Goal: Task Accomplishment & Management: Use online tool/utility

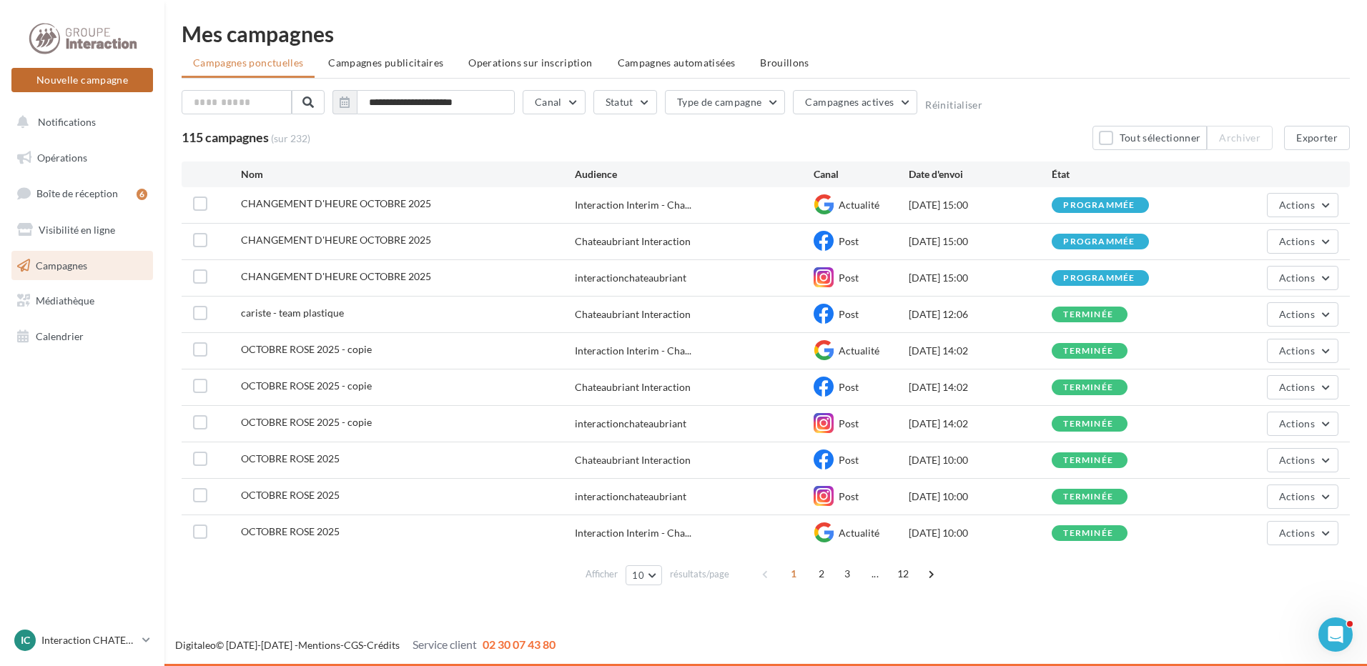
click at [79, 74] on button "Nouvelle campagne" at bounding box center [82, 80] width 142 height 24
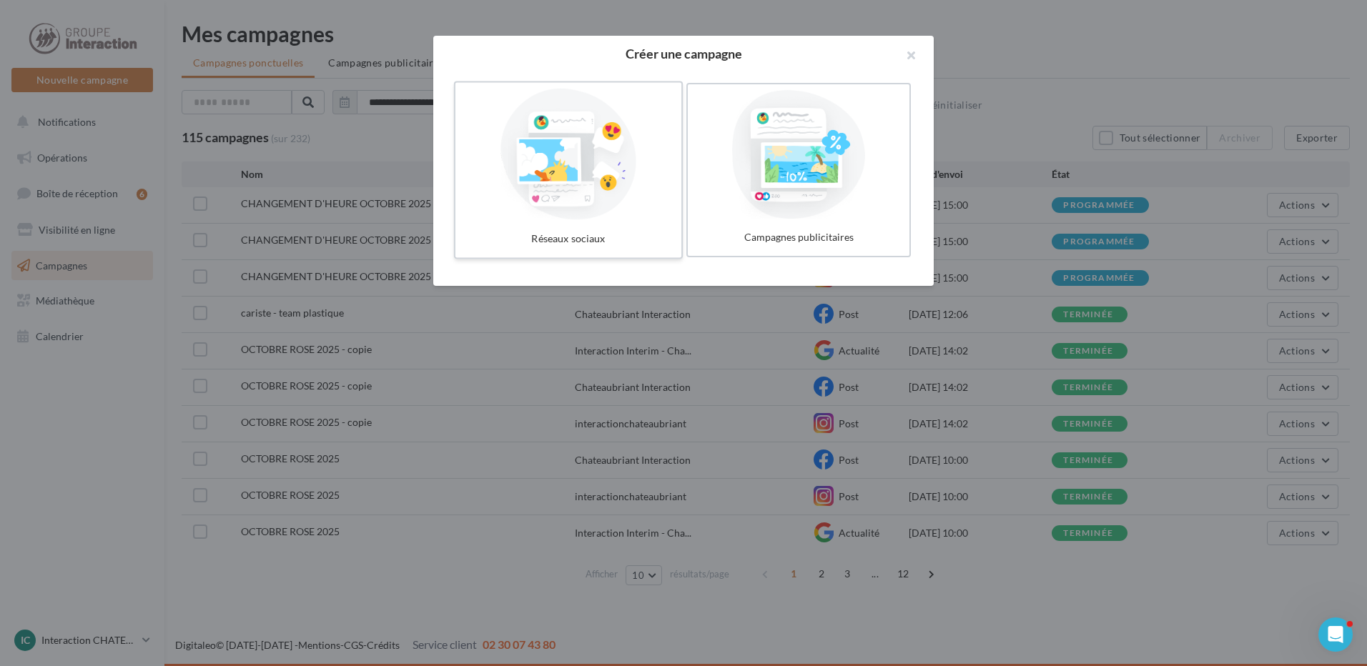
click at [562, 182] on div at bounding box center [568, 155] width 214 height 132
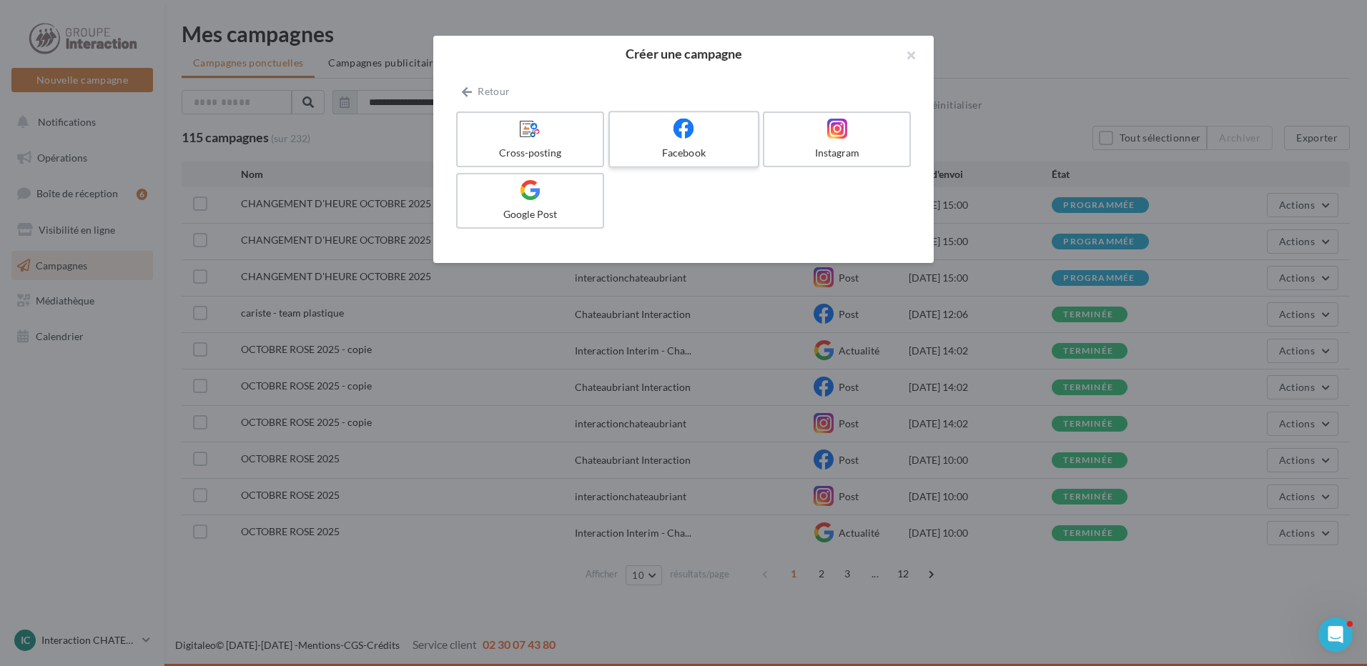
click at [691, 147] on div "Facebook" at bounding box center [684, 153] width 136 height 14
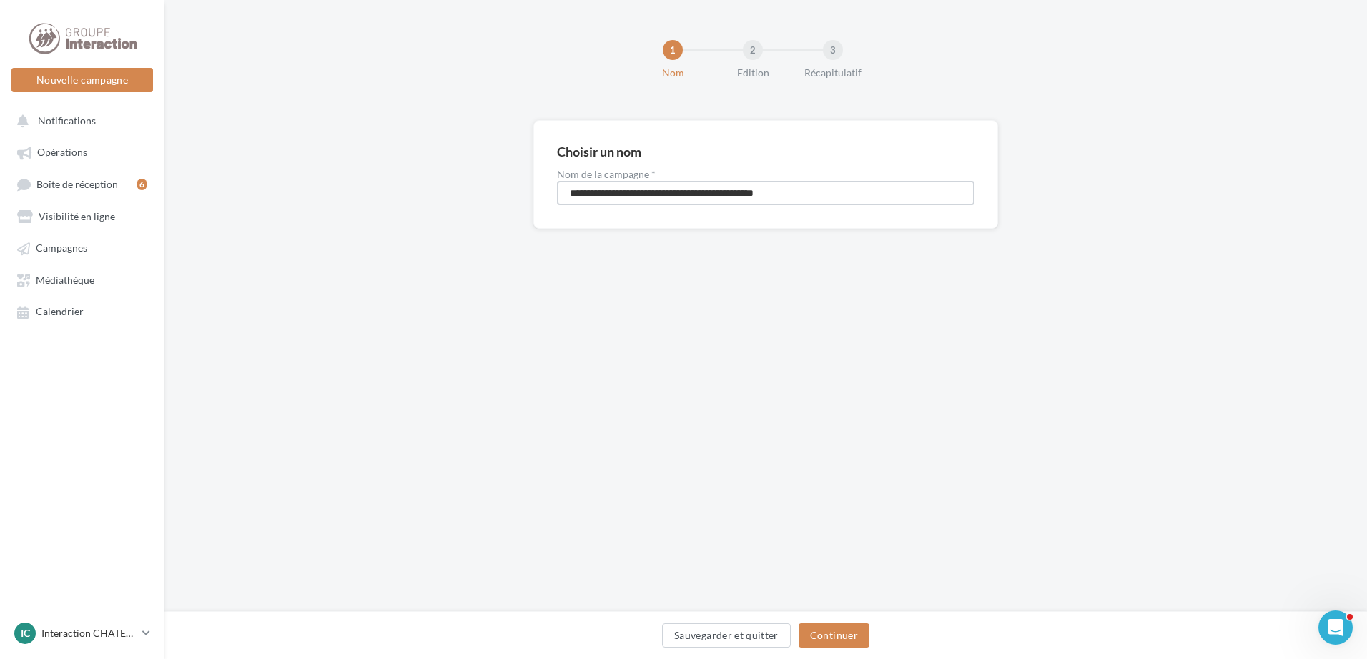
drag, startPoint x: 828, startPoint y: 188, endPoint x: 282, endPoint y: 192, distance: 545.5
click at [282, 192] on div "**********" at bounding box center [765, 197] width 1202 height 154
type input "**********"
click at [840, 634] on button "Continuer" at bounding box center [834, 635] width 71 height 24
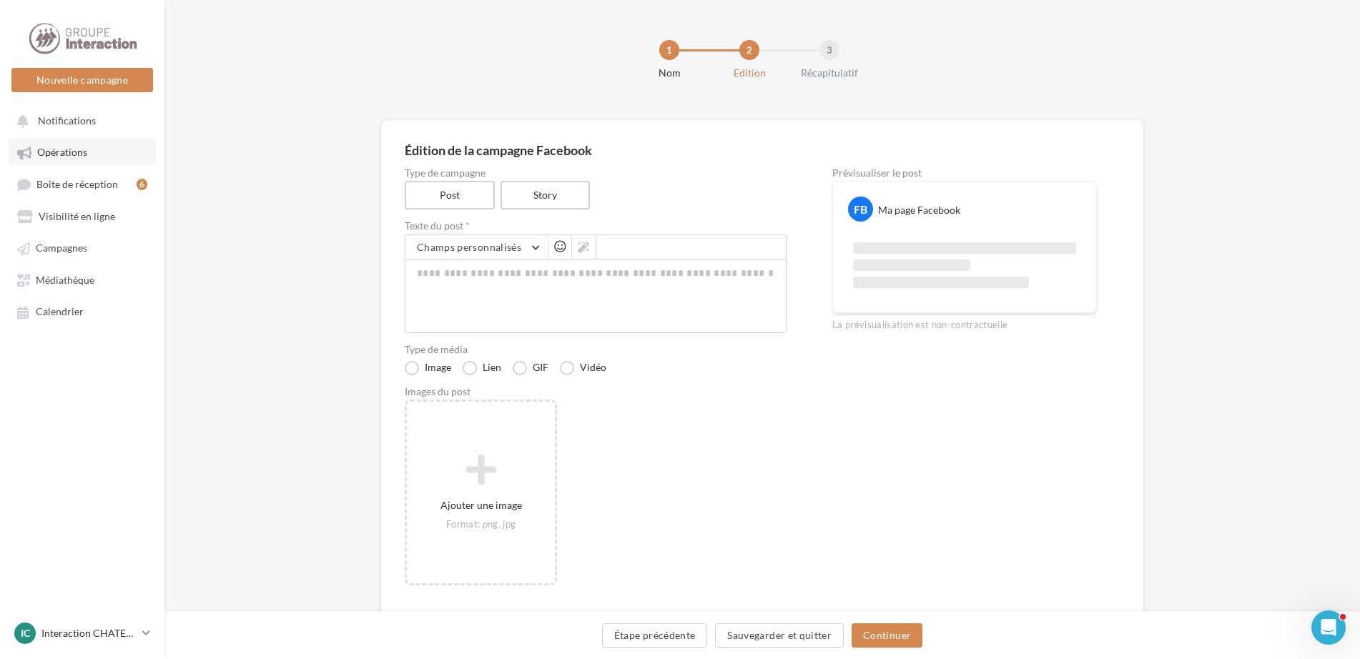
click at [64, 144] on link "Opérations" at bounding box center [82, 152] width 147 height 26
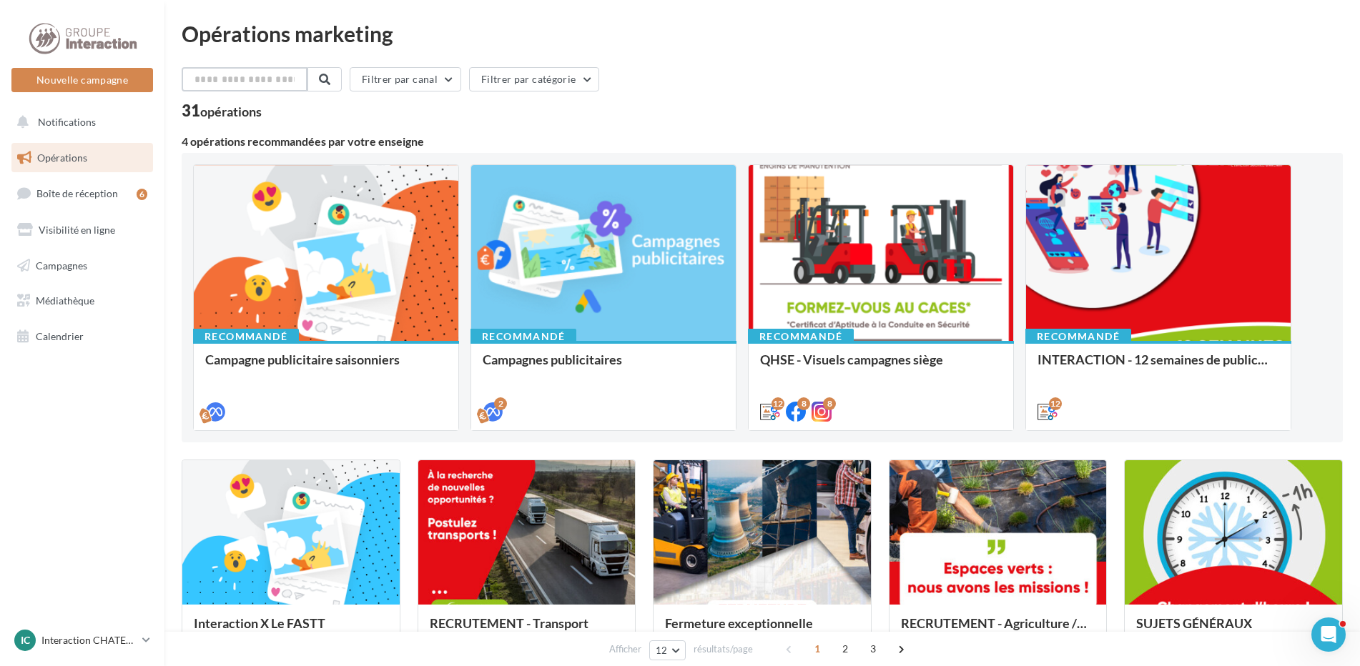
click at [227, 84] on input "text" at bounding box center [245, 79] width 126 height 24
click at [234, 73] on input "text" at bounding box center [245, 79] width 126 height 24
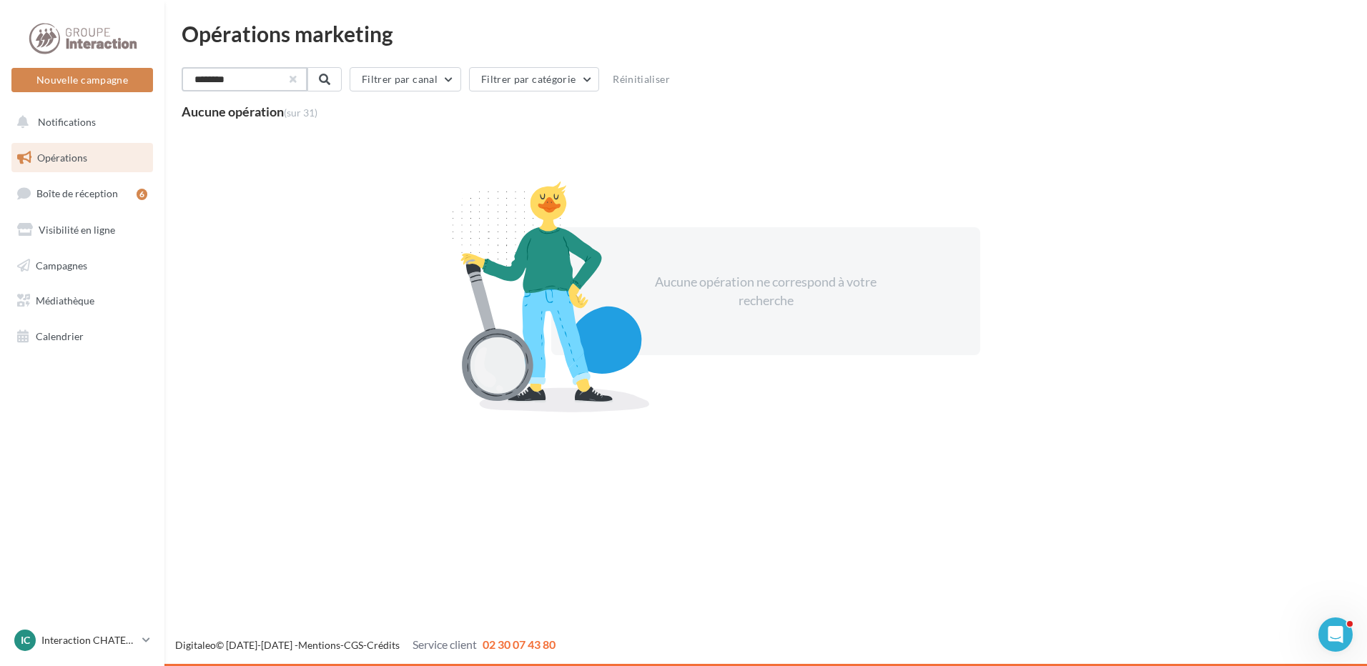
type input "********"
click at [295, 76] on button "button" at bounding box center [292, 79] width 6 height 6
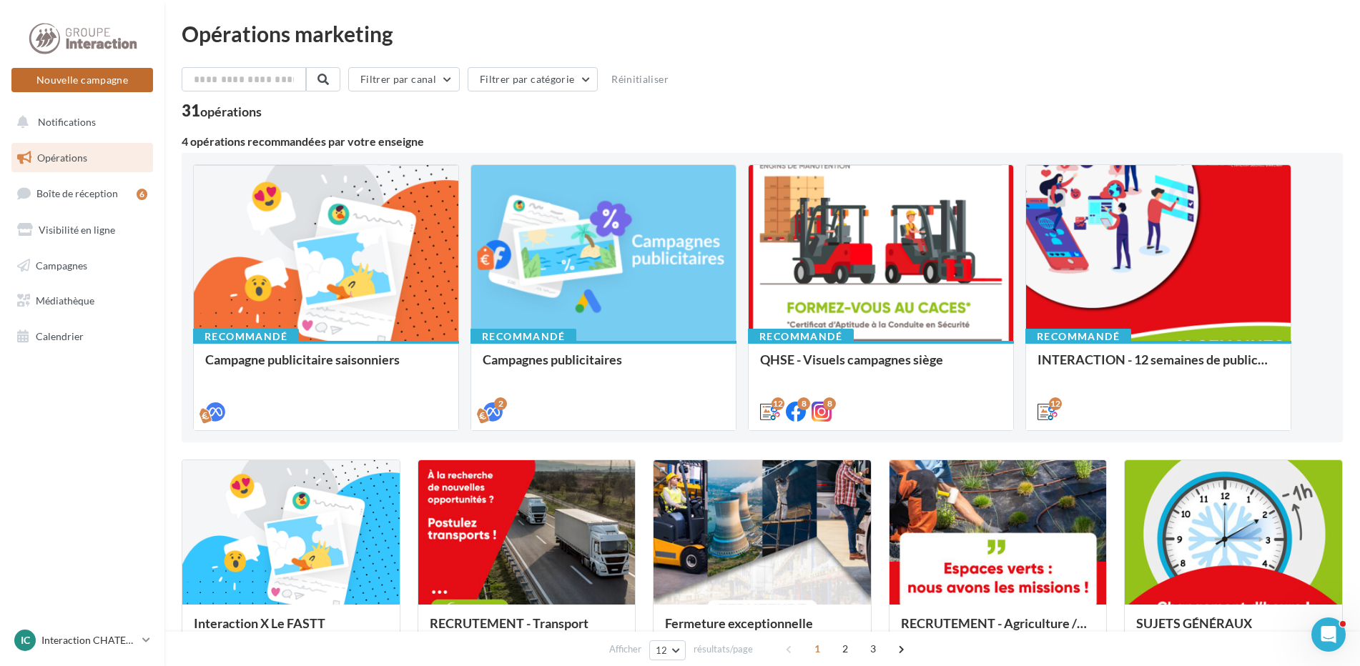
click at [94, 76] on button "Nouvelle campagne" at bounding box center [82, 80] width 142 height 24
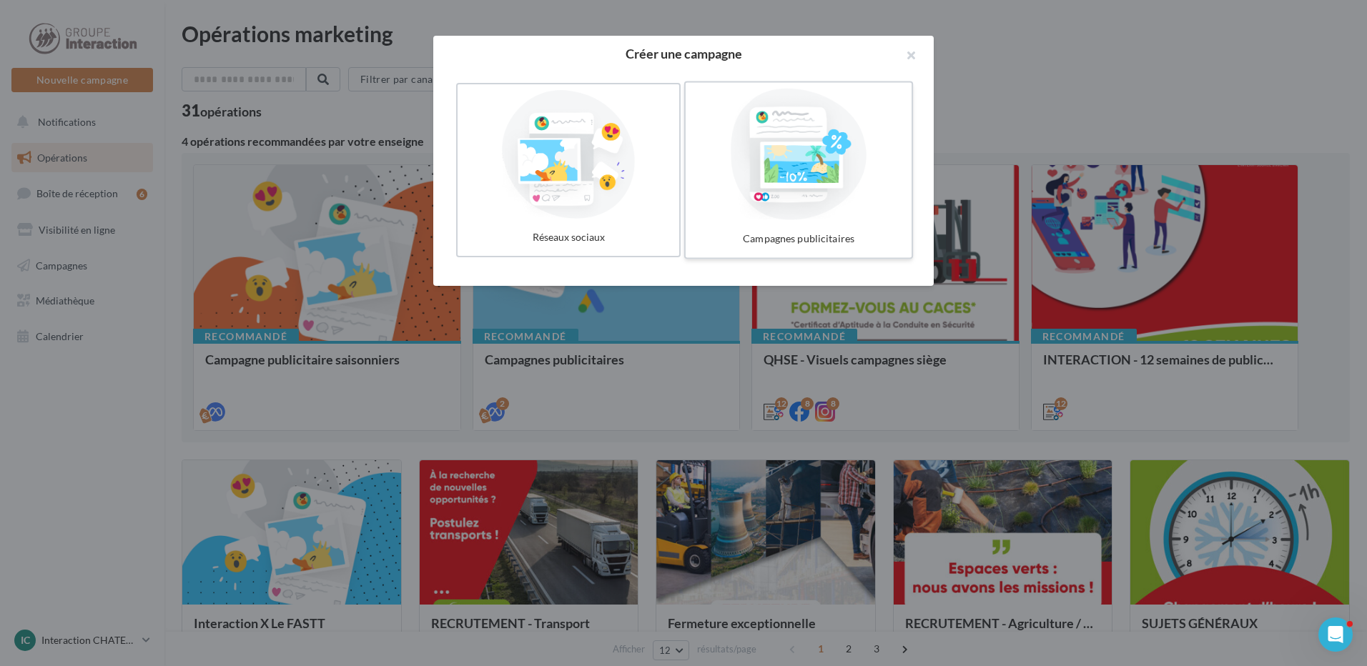
click at [797, 194] on div at bounding box center [798, 155] width 214 height 132
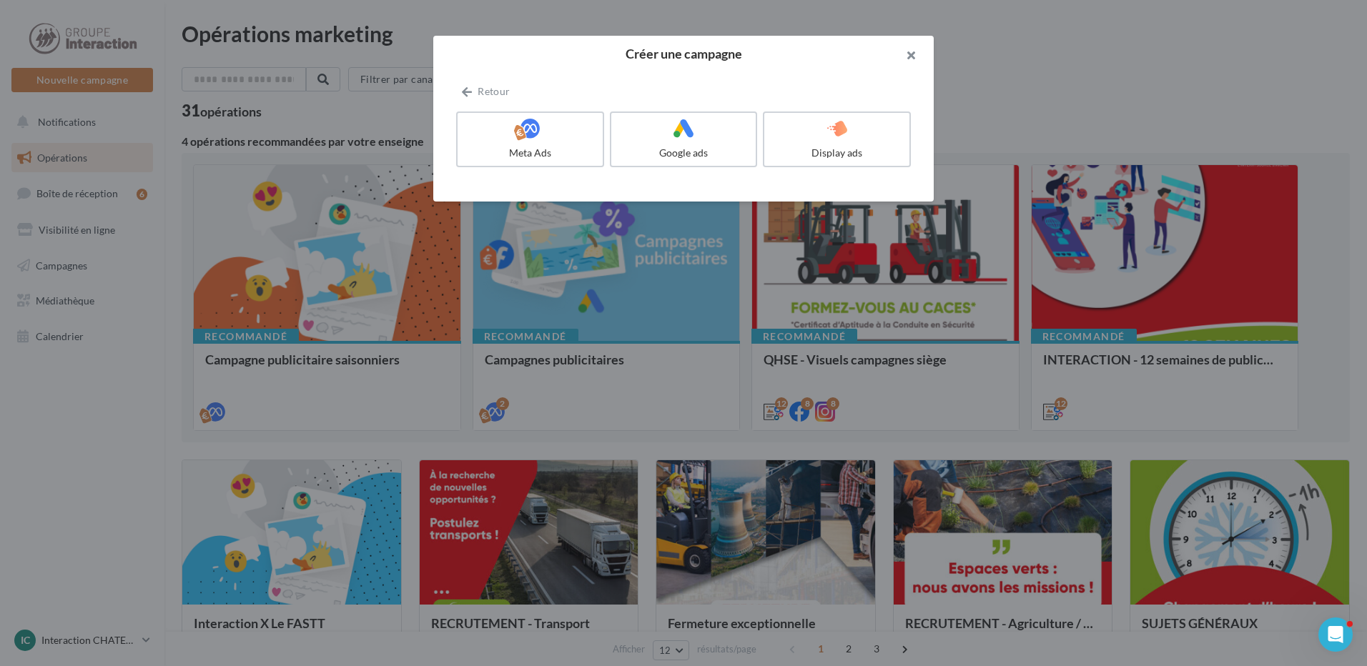
click at [912, 45] on button "button" at bounding box center [904, 57] width 57 height 43
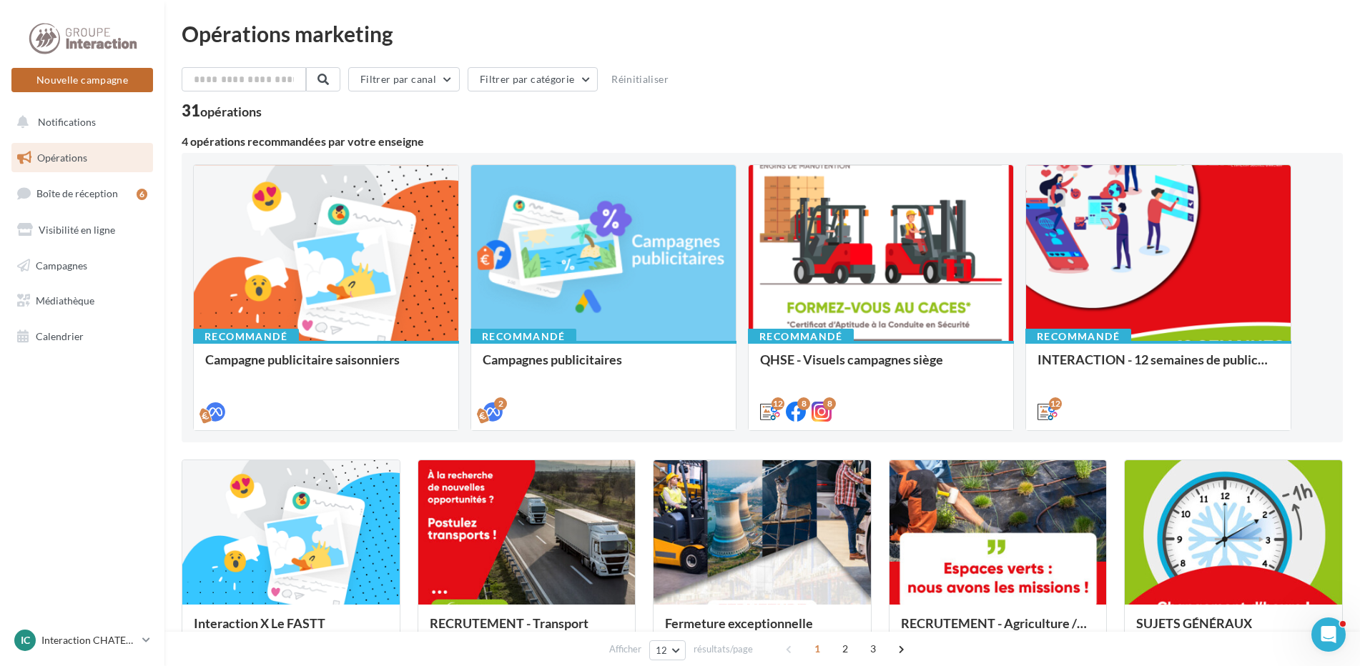
click at [76, 83] on button "Nouvelle campagne" at bounding box center [82, 80] width 142 height 24
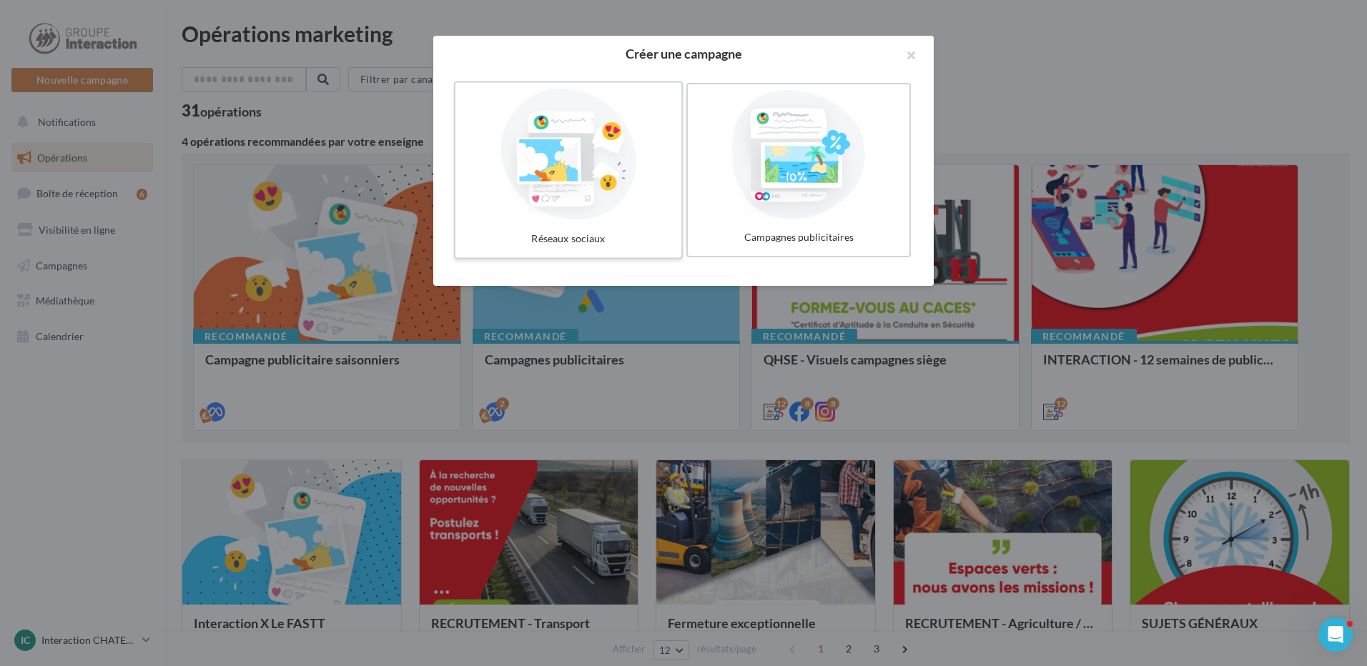
click at [557, 164] on div at bounding box center [568, 155] width 214 height 132
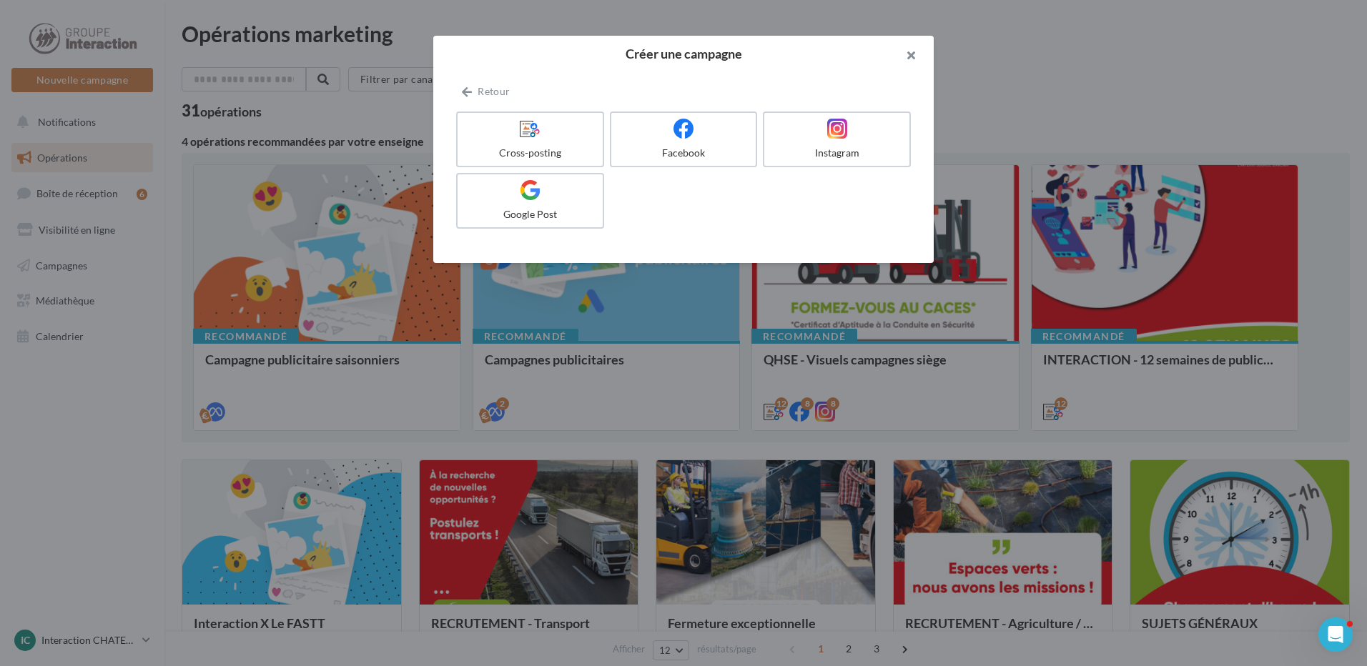
click at [916, 54] on button "button" at bounding box center [904, 57] width 57 height 43
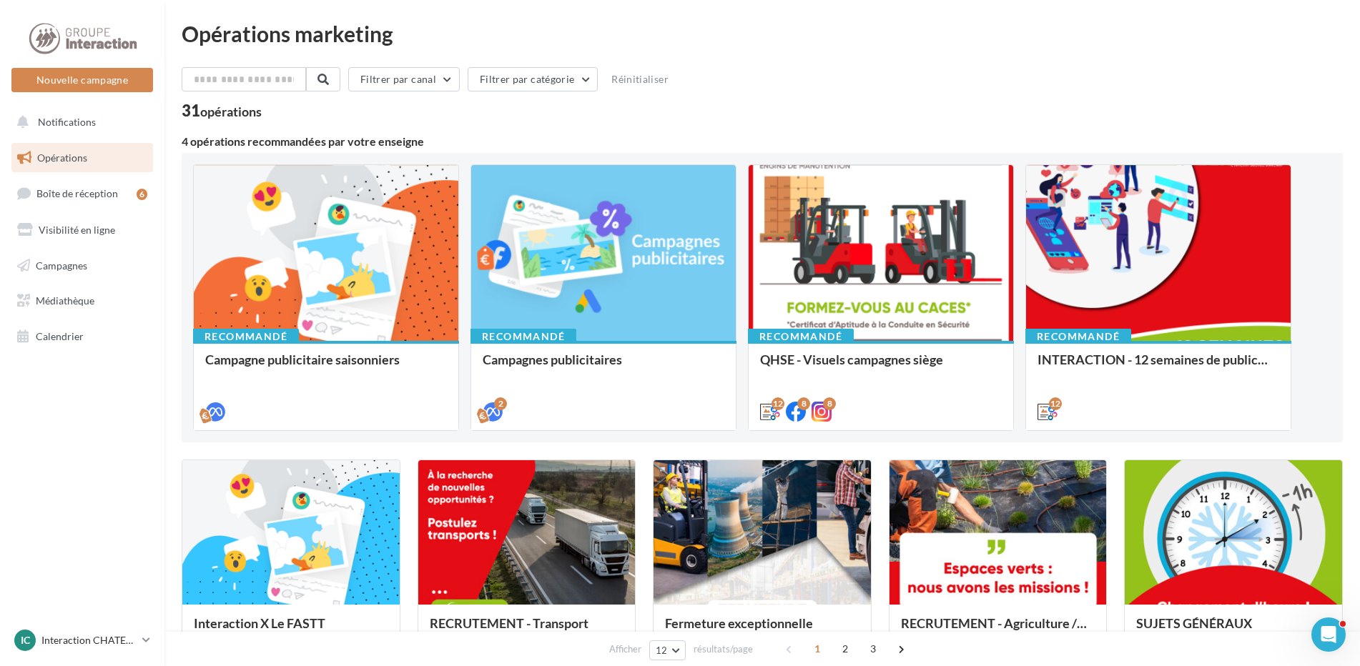
click at [869, 71] on div "Filtrer par canal Filtrer par catégorie Réinitialiser" at bounding box center [762, 82] width 1161 height 30
click at [268, 86] on input "text" at bounding box center [245, 79] width 126 height 24
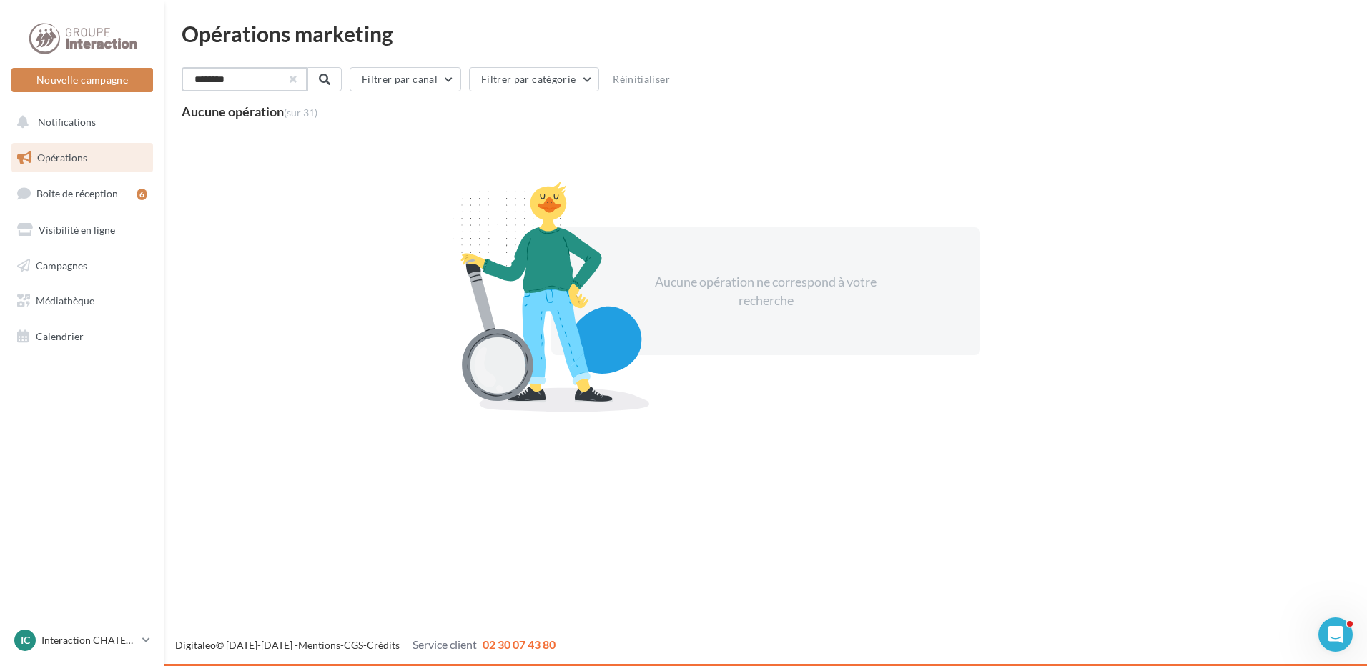
type input "********"
click at [295, 81] on button "button" at bounding box center [292, 79] width 6 height 6
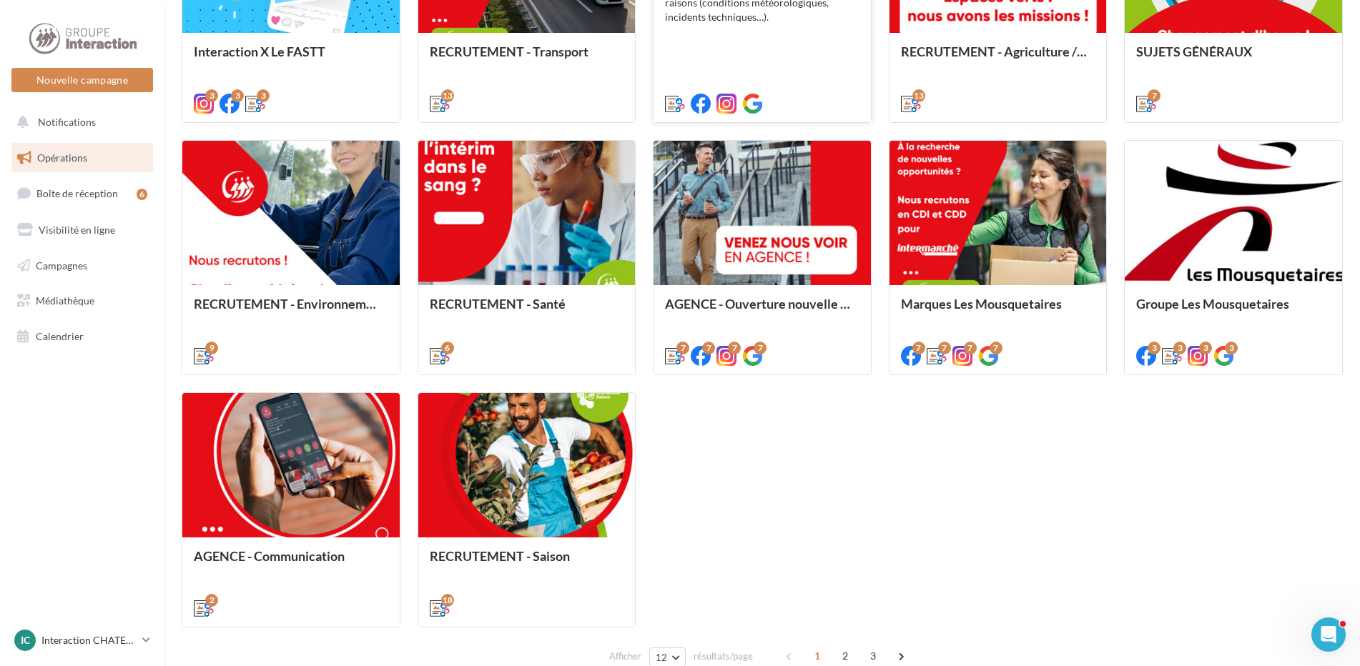
scroll to position [652, 0]
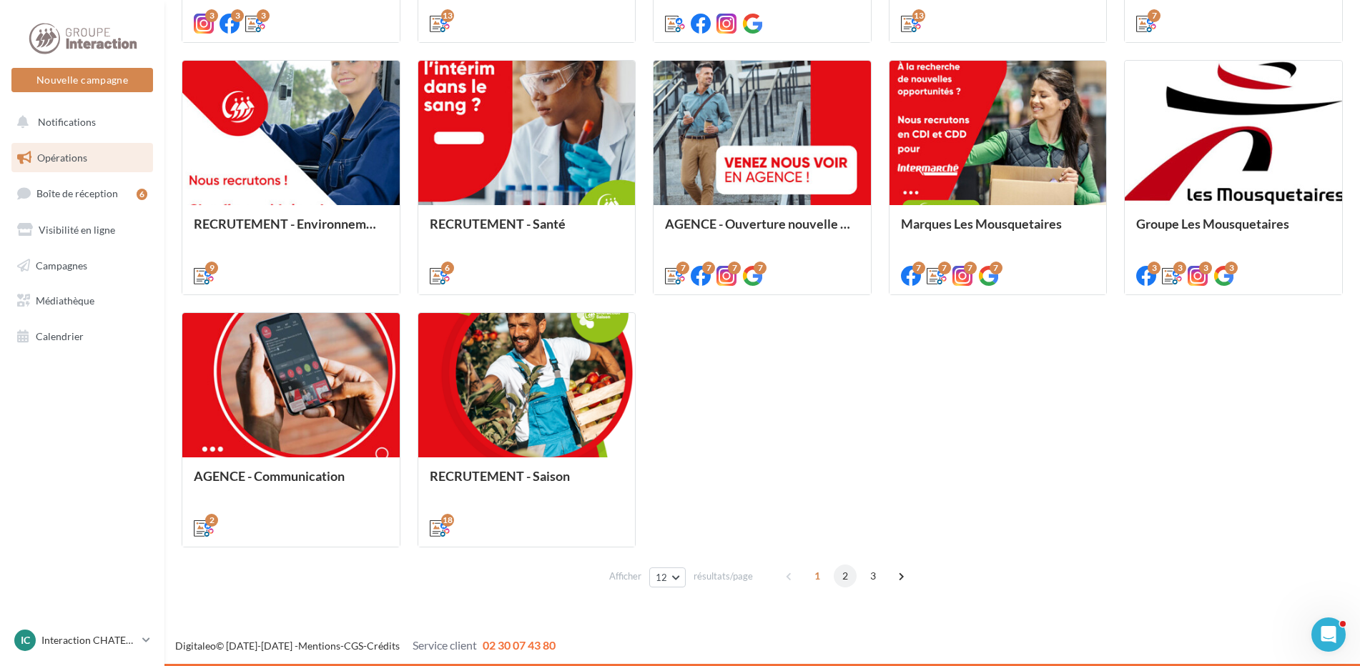
click at [837, 576] on span "2" at bounding box center [845, 576] width 23 height 23
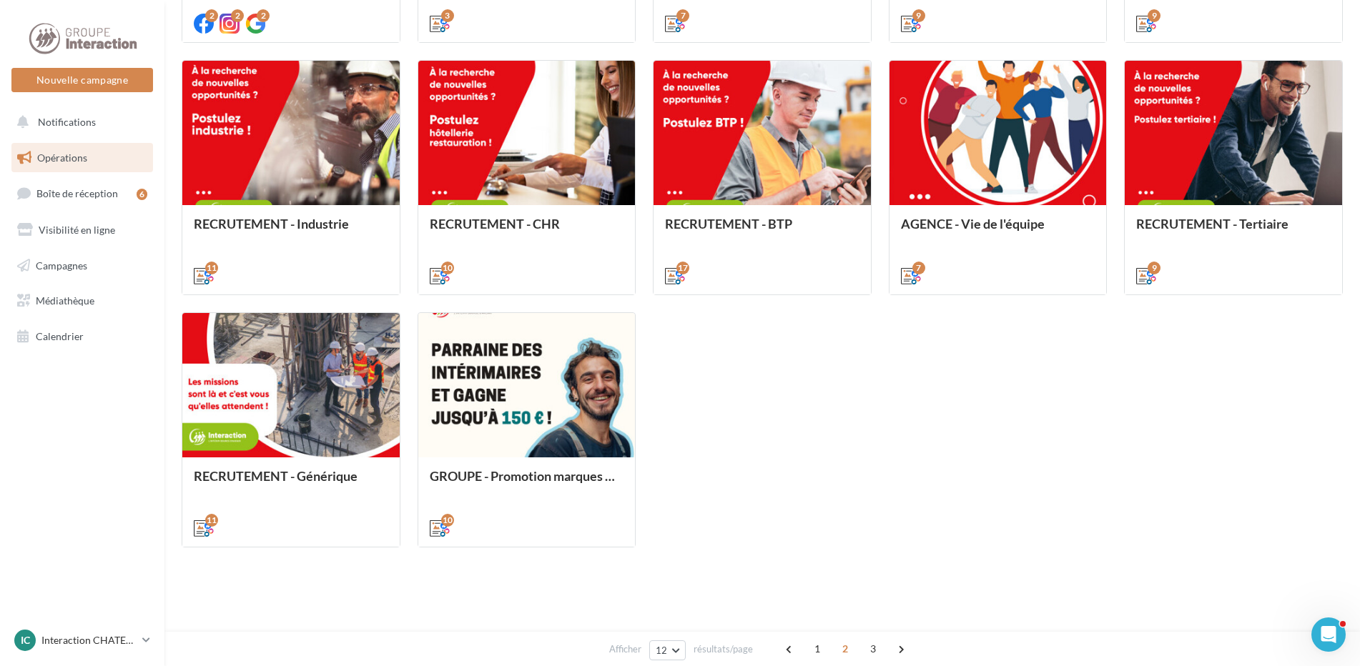
scroll to position [402, 0]
